Goal: Transaction & Acquisition: Purchase product/service

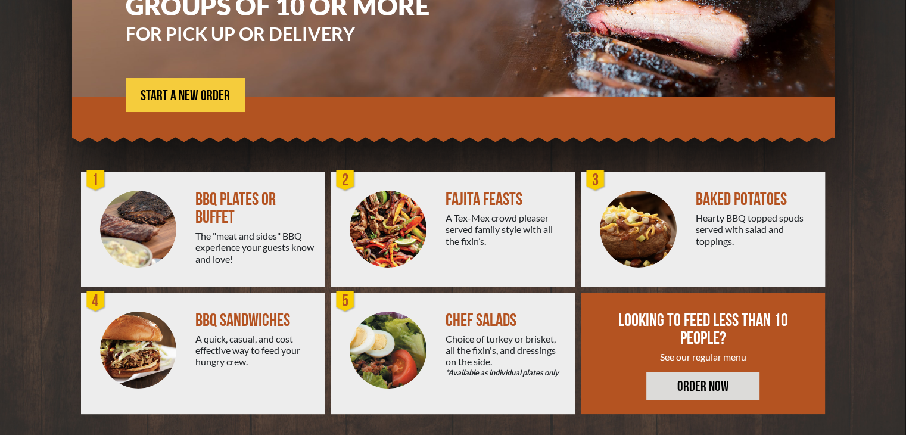
scroll to position [193, 0]
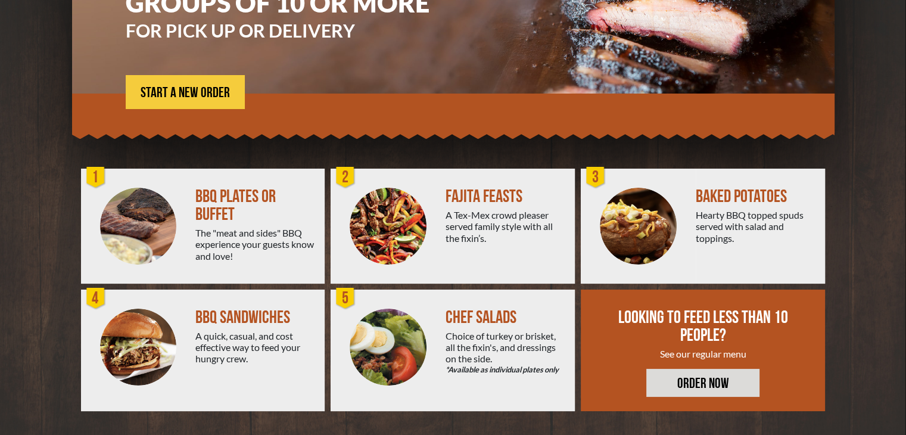
click at [149, 221] on img at bounding box center [138, 226] width 77 height 77
click at [195, 95] on span "START A NEW ORDER" at bounding box center [185, 93] width 89 height 14
click at [169, 89] on span "START A NEW ORDER" at bounding box center [185, 93] width 89 height 14
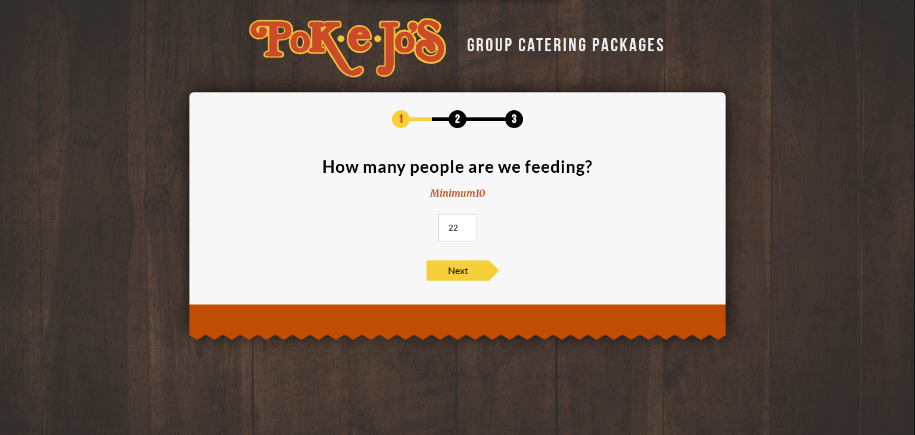
drag, startPoint x: 461, startPoint y: 226, endPoint x: 444, endPoint y: 225, distance: 17.9
click at [444, 225] on input "22" at bounding box center [457, 227] width 39 height 27
click at [465, 224] on input "49" at bounding box center [457, 227] width 39 height 27
type input "50"
click at [465, 224] on input "50" at bounding box center [457, 227] width 39 height 27
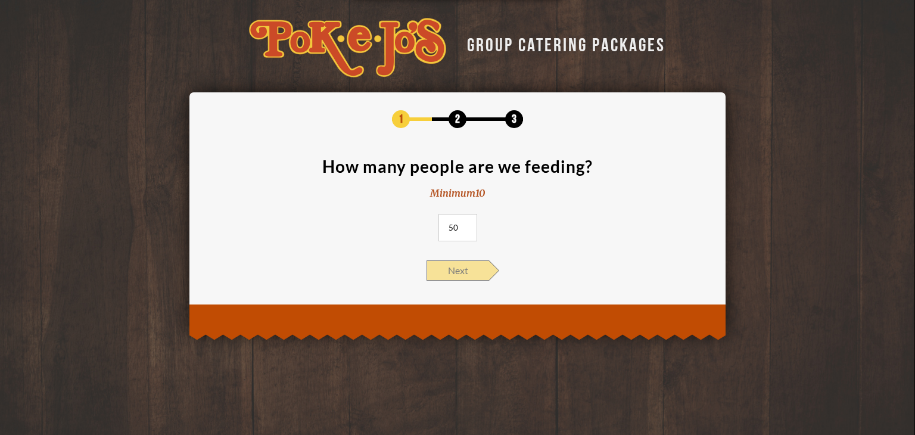
click at [457, 261] on span "Next" at bounding box center [457, 270] width 63 height 20
